Goal: Task Accomplishment & Management: Complete application form

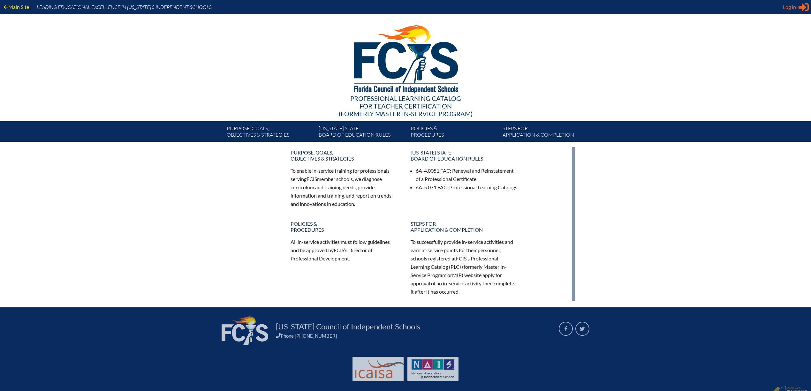
type input "[PERSON_NAME][EMAIL_ADDRESS][PERSON_NAME][DOMAIN_NAME]"
click at [798, 8] on icon at bounding box center [803, 7] width 10 height 8
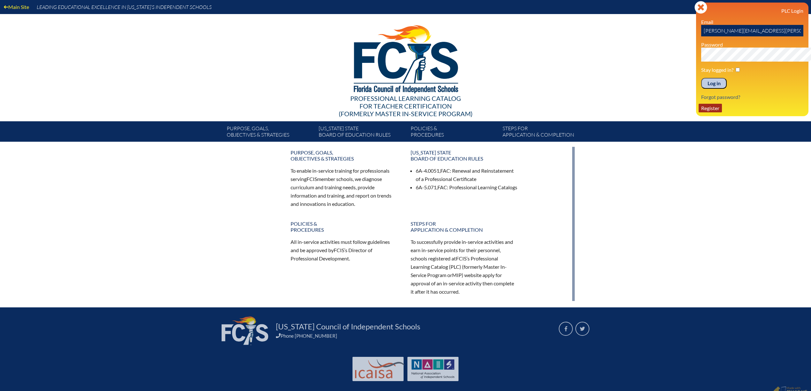
click at [698, 112] on link "Register" at bounding box center [709, 108] width 23 height 9
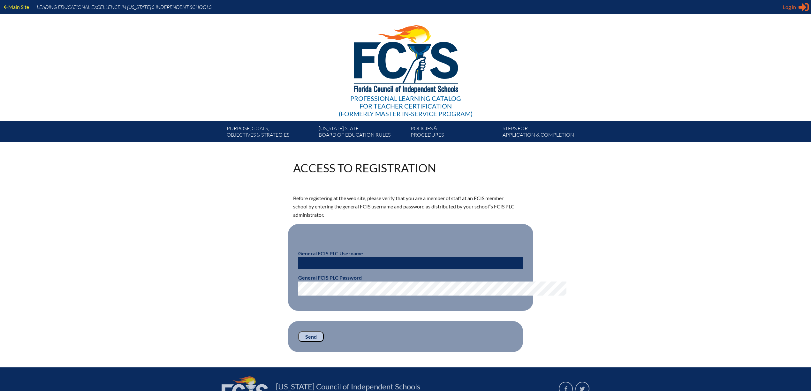
type input "[PERSON_NAME][EMAIL_ADDRESS][PERSON_NAME][DOMAIN_NAME]"
click at [789, 5] on span "Log in" at bounding box center [789, 7] width 13 height 8
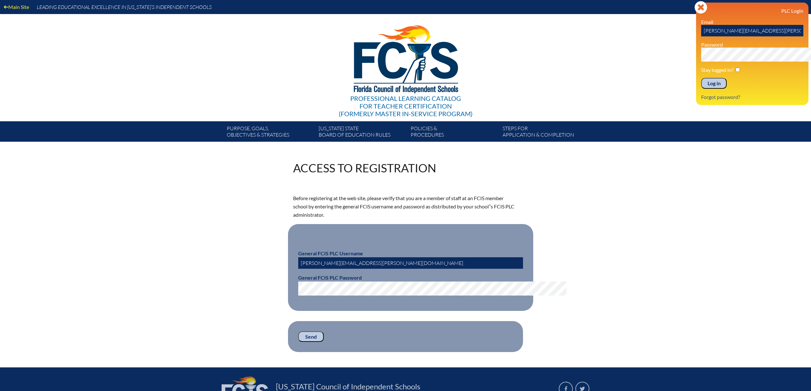
click at [701, 89] on input "Log in" at bounding box center [714, 83] width 26 height 11
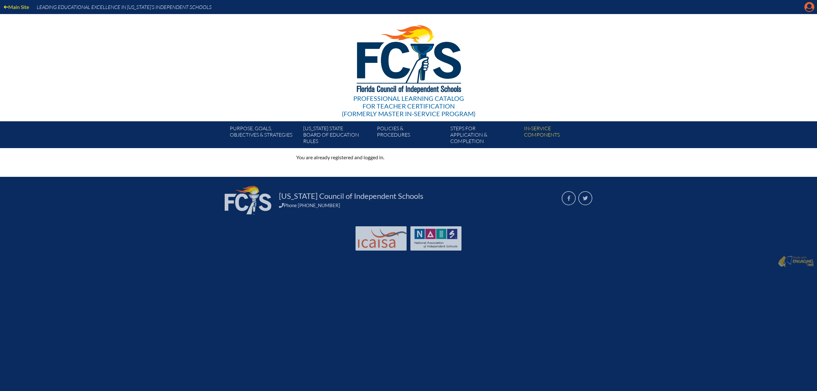
click at [806, 8] on icon "Manage account" at bounding box center [809, 7] width 10 height 10
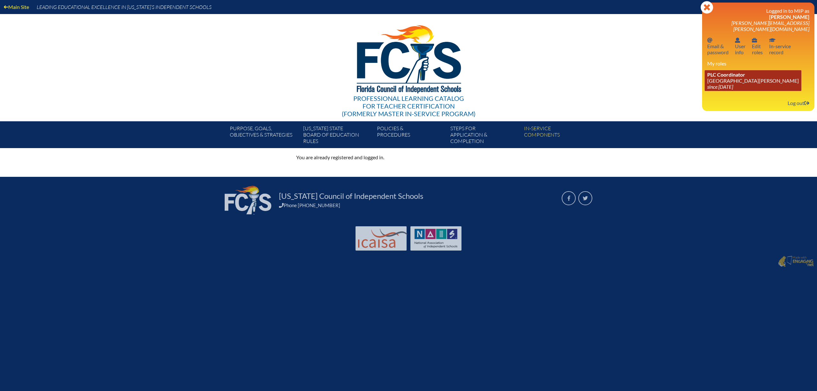
click at [705, 91] on link "PLC Coordinator Mount Dora Christian Academy since 2024 Jun 30" at bounding box center [753, 80] width 97 height 21
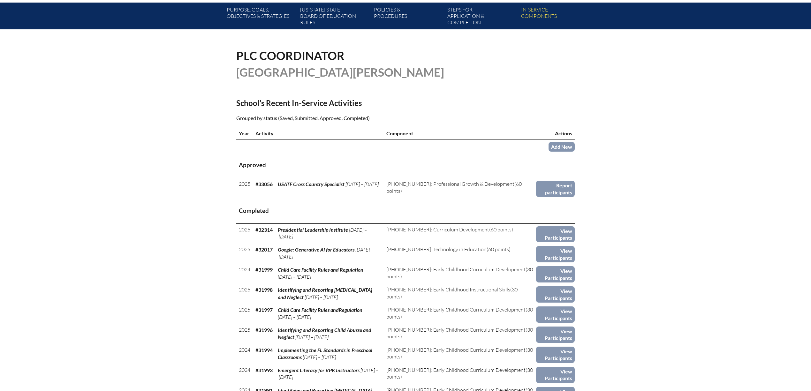
scroll to position [170, 0]
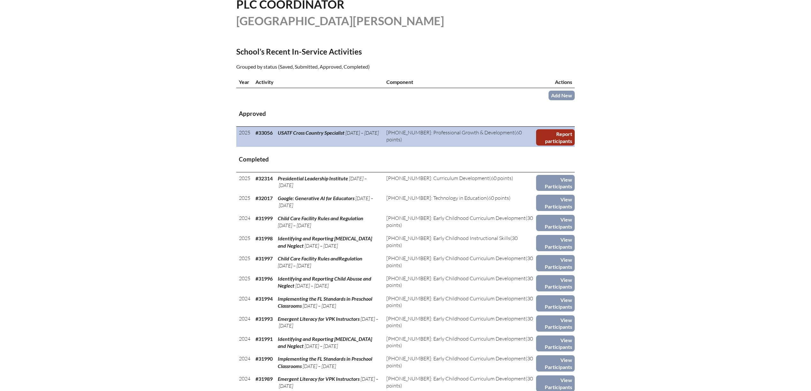
click at [575, 146] on link "Report participants" at bounding box center [555, 137] width 39 height 16
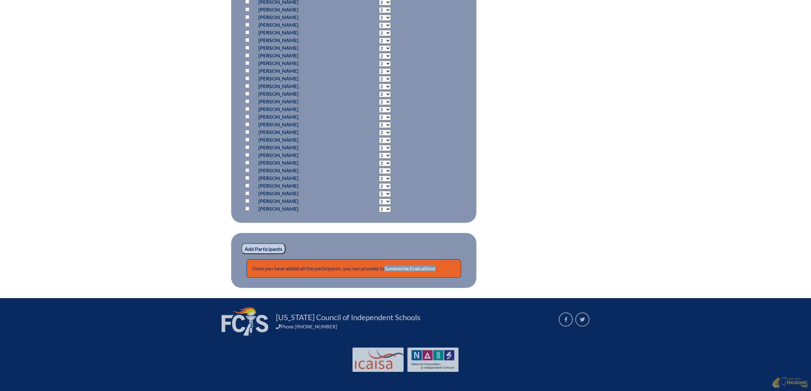
scroll to position [553, 0]
click at [245, 195] on input "checkbox" at bounding box center [247, 193] width 4 height 4
checkbox input "true"
select select "8"
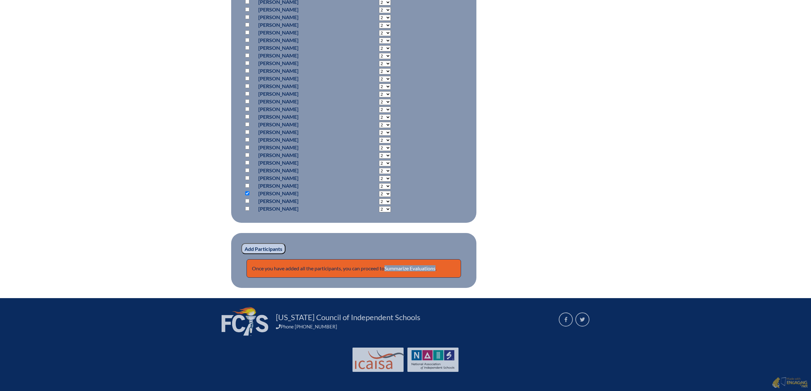
click at [241, 254] on input "Add Participants" at bounding box center [263, 248] width 44 height 11
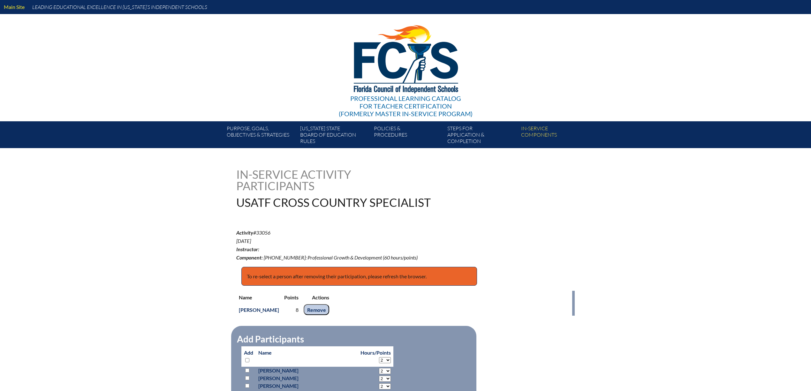
scroll to position [723, 0]
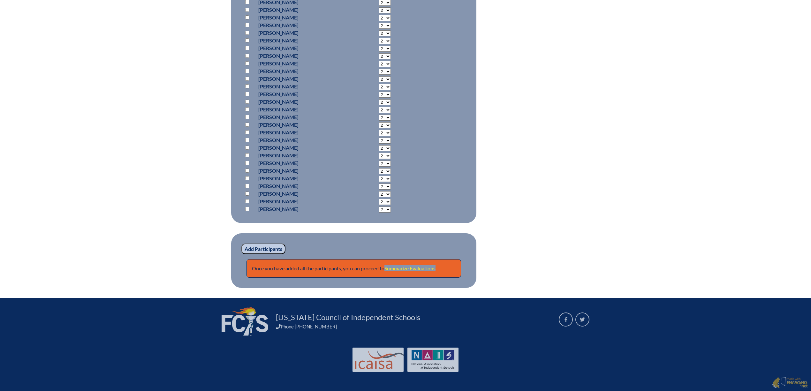
click at [412, 271] on link "Summarize Evaluations" at bounding box center [409, 268] width 51 height 6
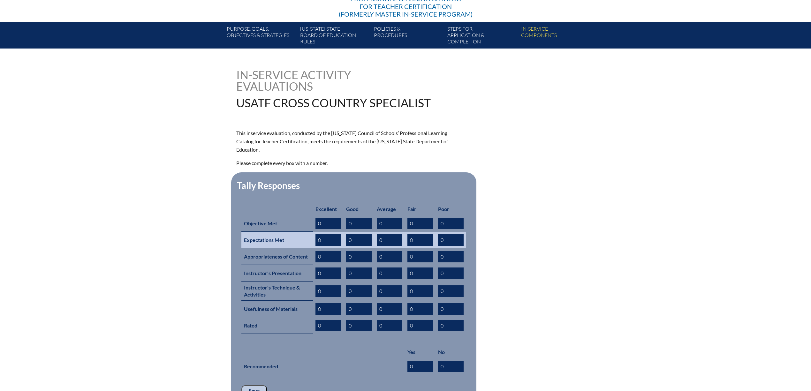
scroll to position [128, 0]
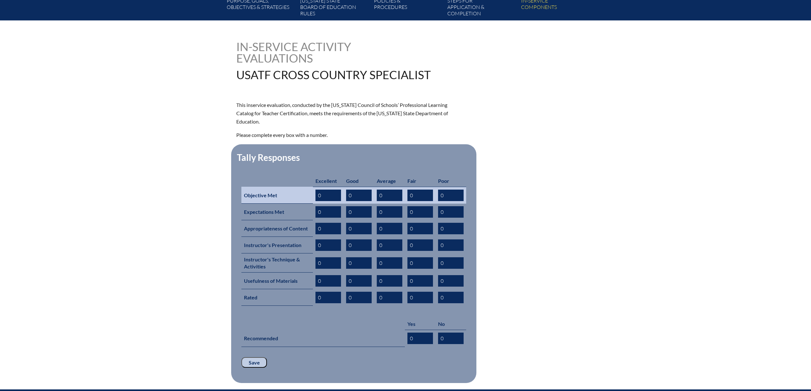
click at [315, 201] on input "0" at bounding box center [328, 195] width 26 height 11
type input "01"
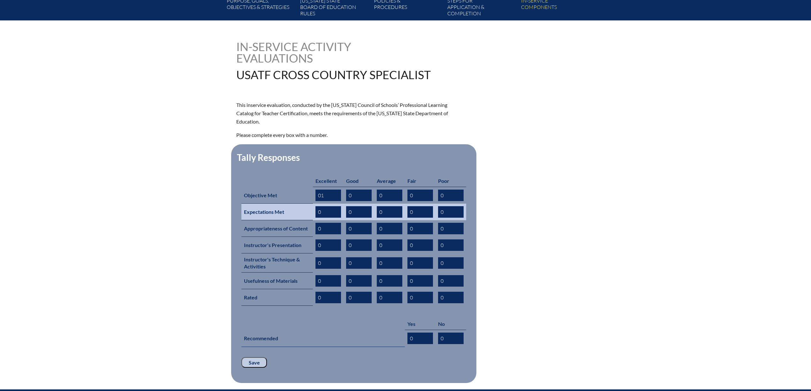
click at [315, 218] on input "0" at bounding box center [328, 211] width 26 height 11
type input "01"
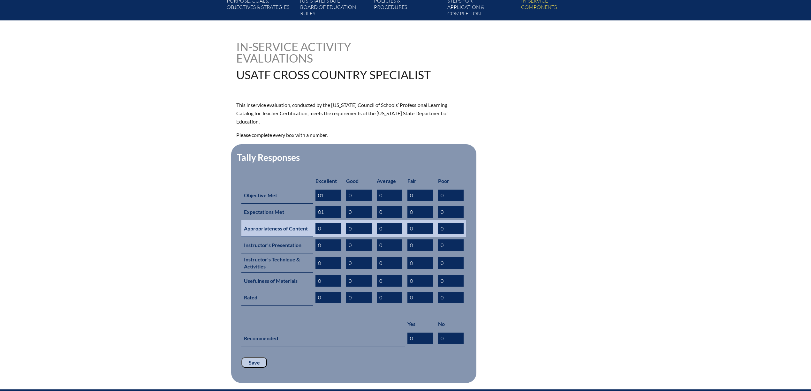
click at [315, 234] on input "0" at bounding box center [328, 228] width 26 height 11
type input "01"
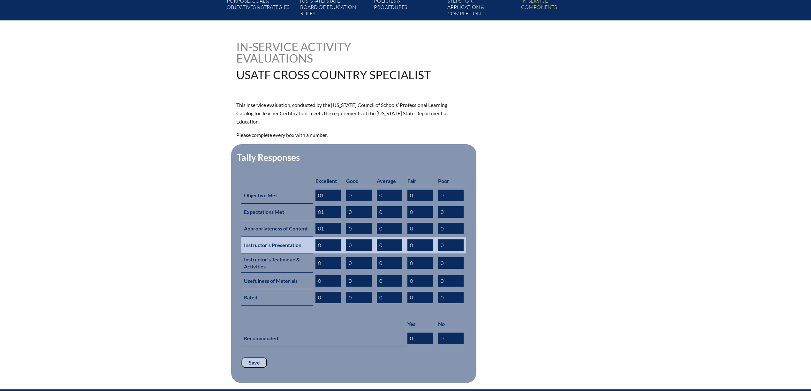
click at [315, 251] on input "0" at bounding box center [328, 244] width 26 height 11
type input "01"
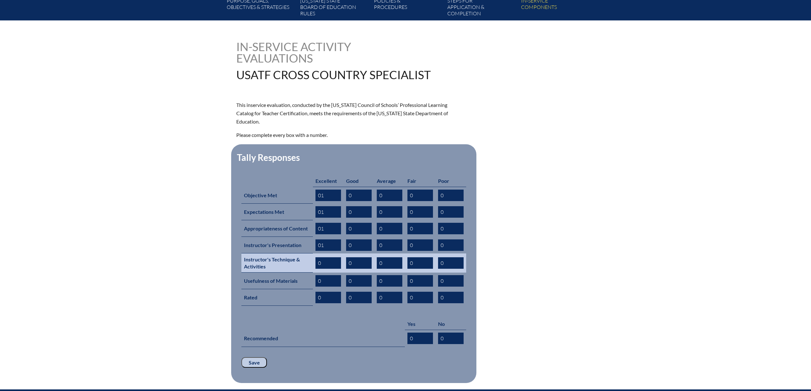
click at [315, 269] on input "0" at bounding box center [328, 262] width 26 height 11
type input "01"
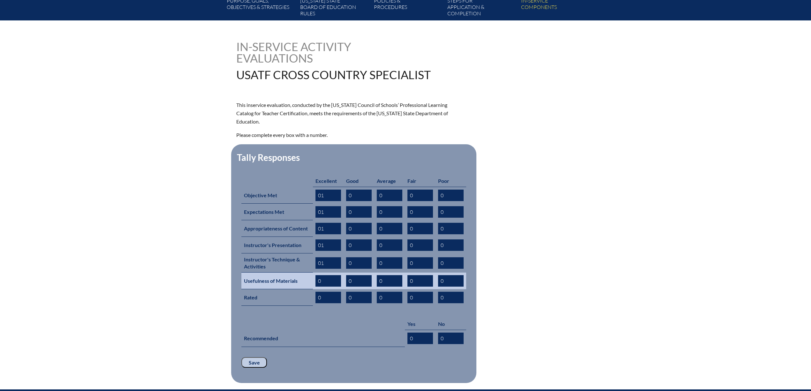
click at [315, 287] on input "0" at bounding box center [328, 280] width 26 height 11
type input "01"
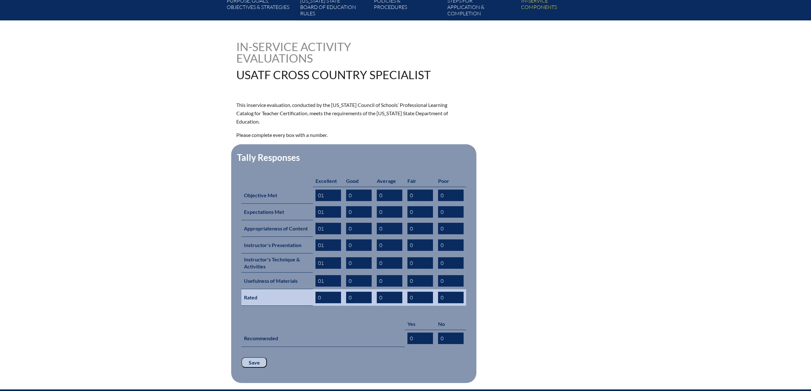
click at [315, 303] on input "0" at bounding box center [328, 297] width 26 height 11
type input "01"
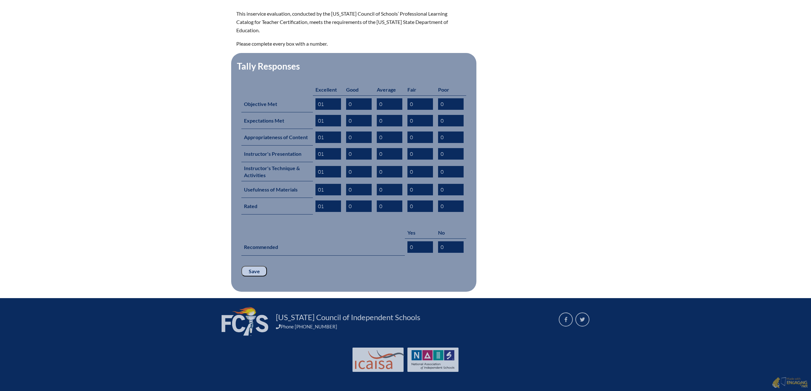
scroll to position [255, 0]
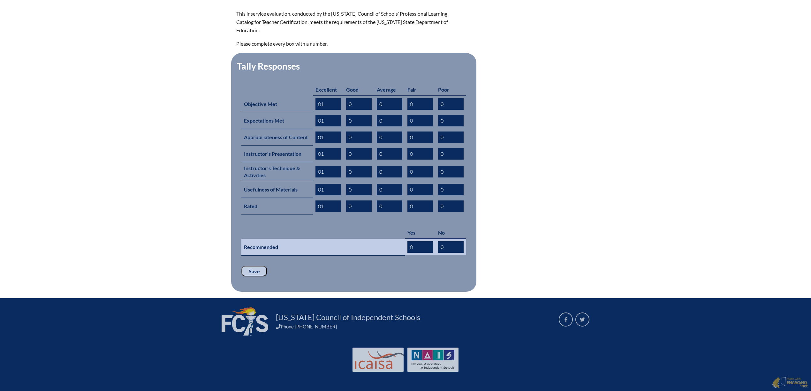
click at [421, 253] on input "0" at bounding box center [420, 246] width 26 height 11
type input "01"
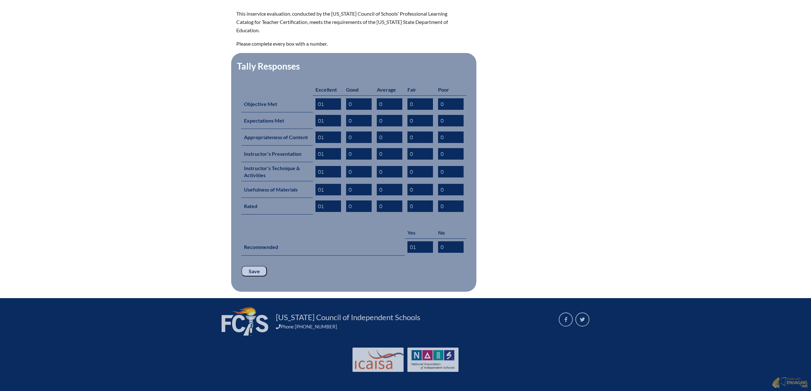
click at [241, 277] on input "Save" at bounding box center [254, 271] width 26 height 11
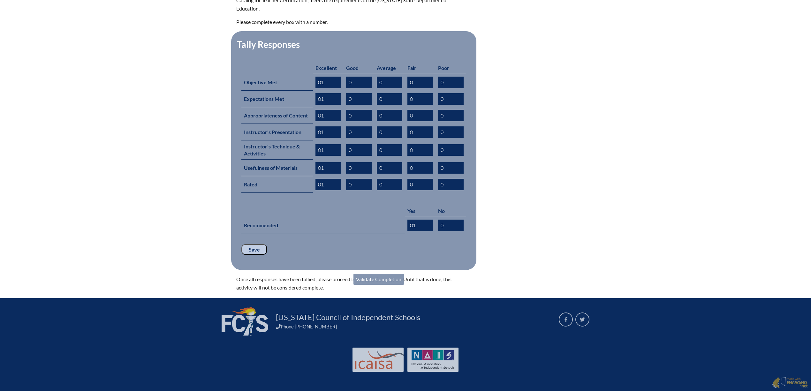
scroll to position [298, 0]
click at [382, 285] on link "Validate Completion" at bounding box center [378, 279] width 50 height 11
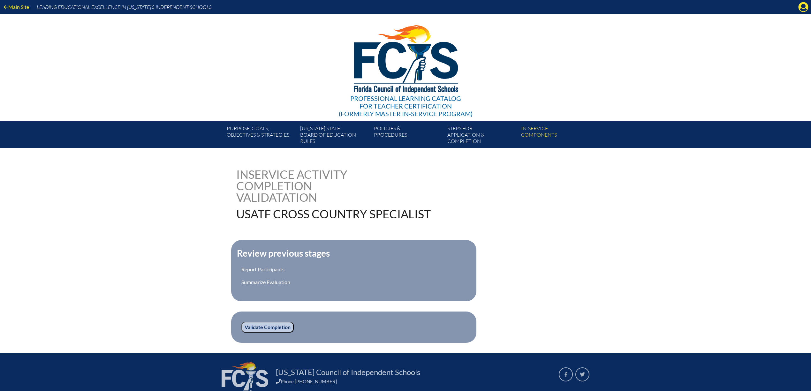
click at [251, 333] on input "Validate Completion" at bounding box center [267, 327] width 52 height 11
